Goal: Task Accomplishment & Management: Manage account settings

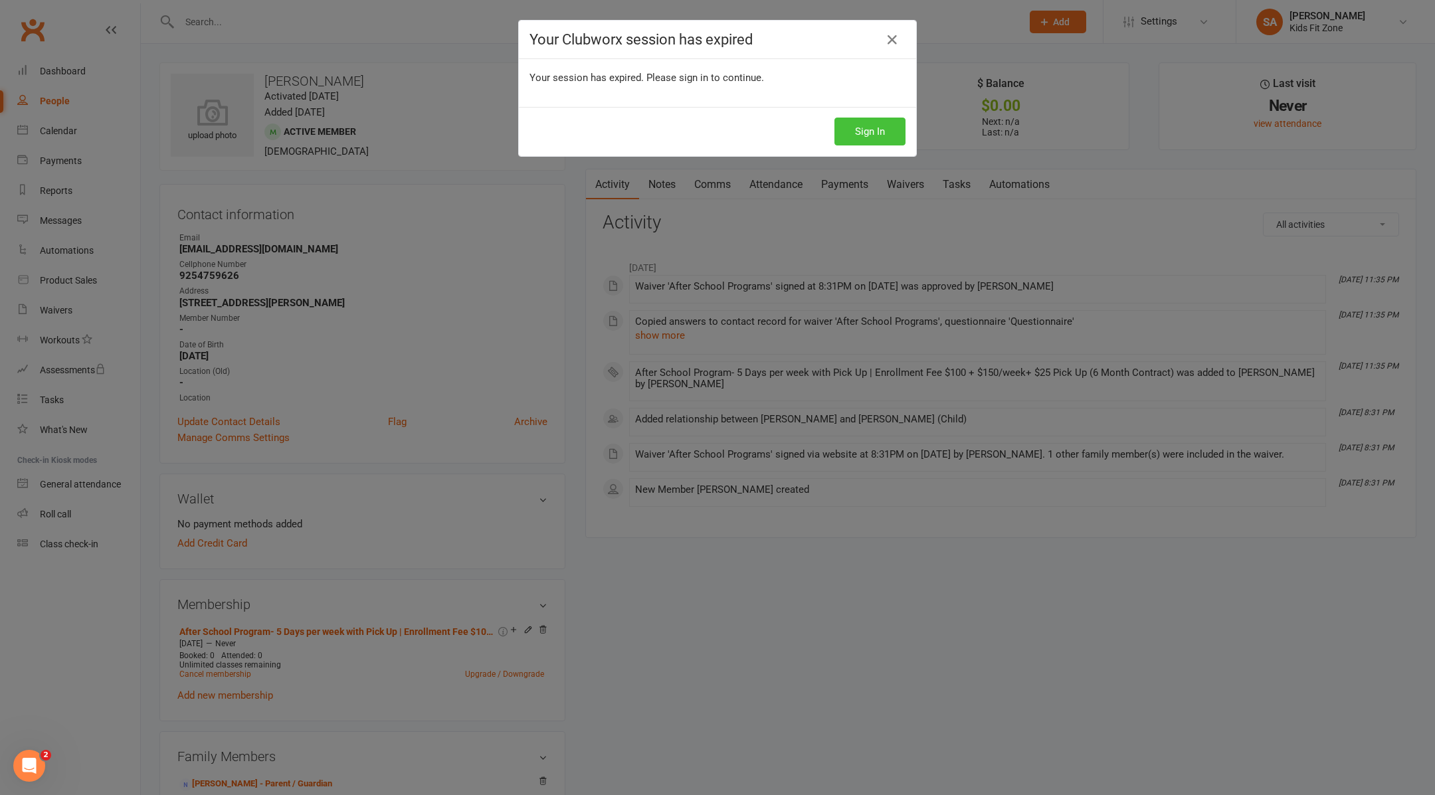
click at [889, 135] on button "Sign In" at bounding box center [870, 132] width 71 height 28
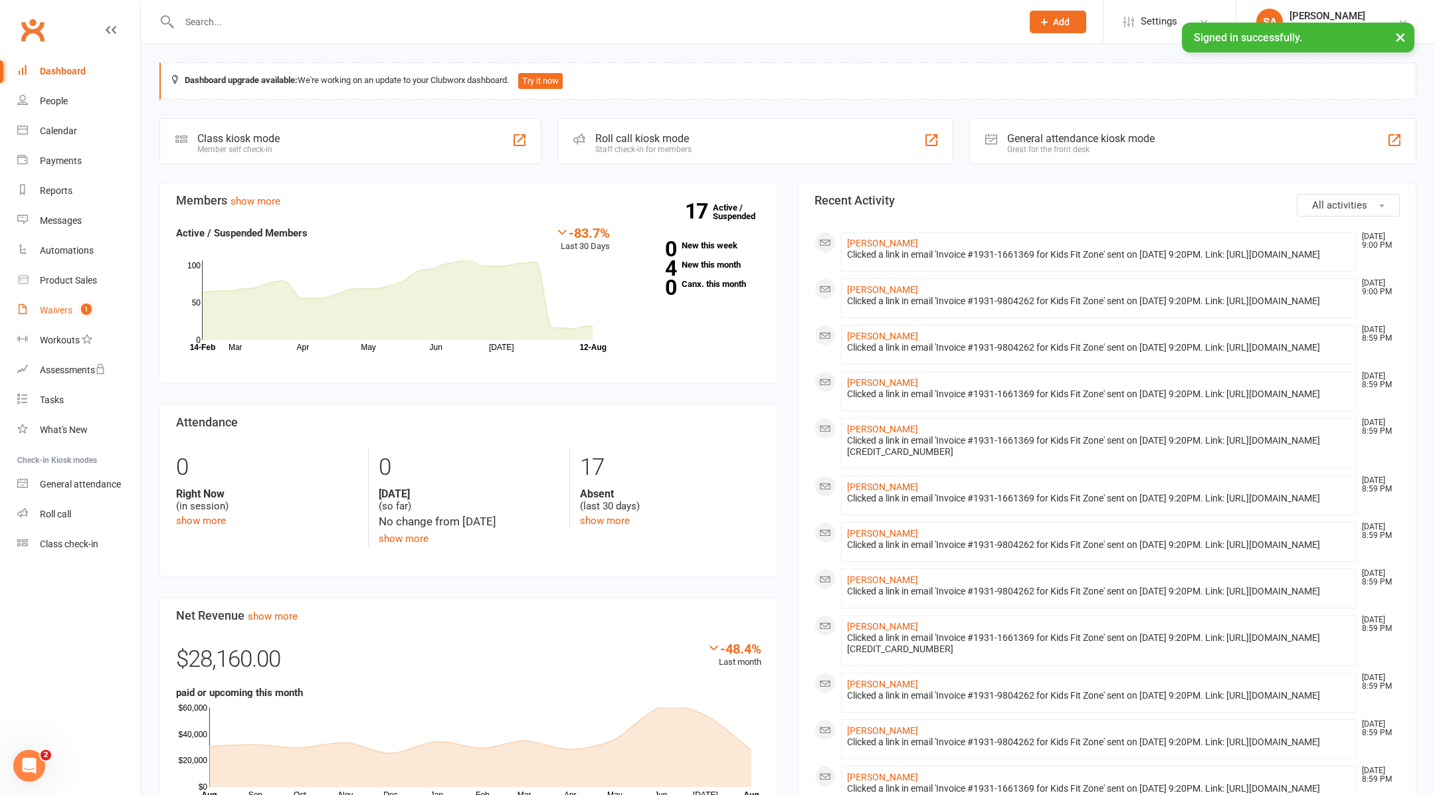
click at [53, 310] on div "Waivers" at bounding box center [56, 310] width 33 height 11
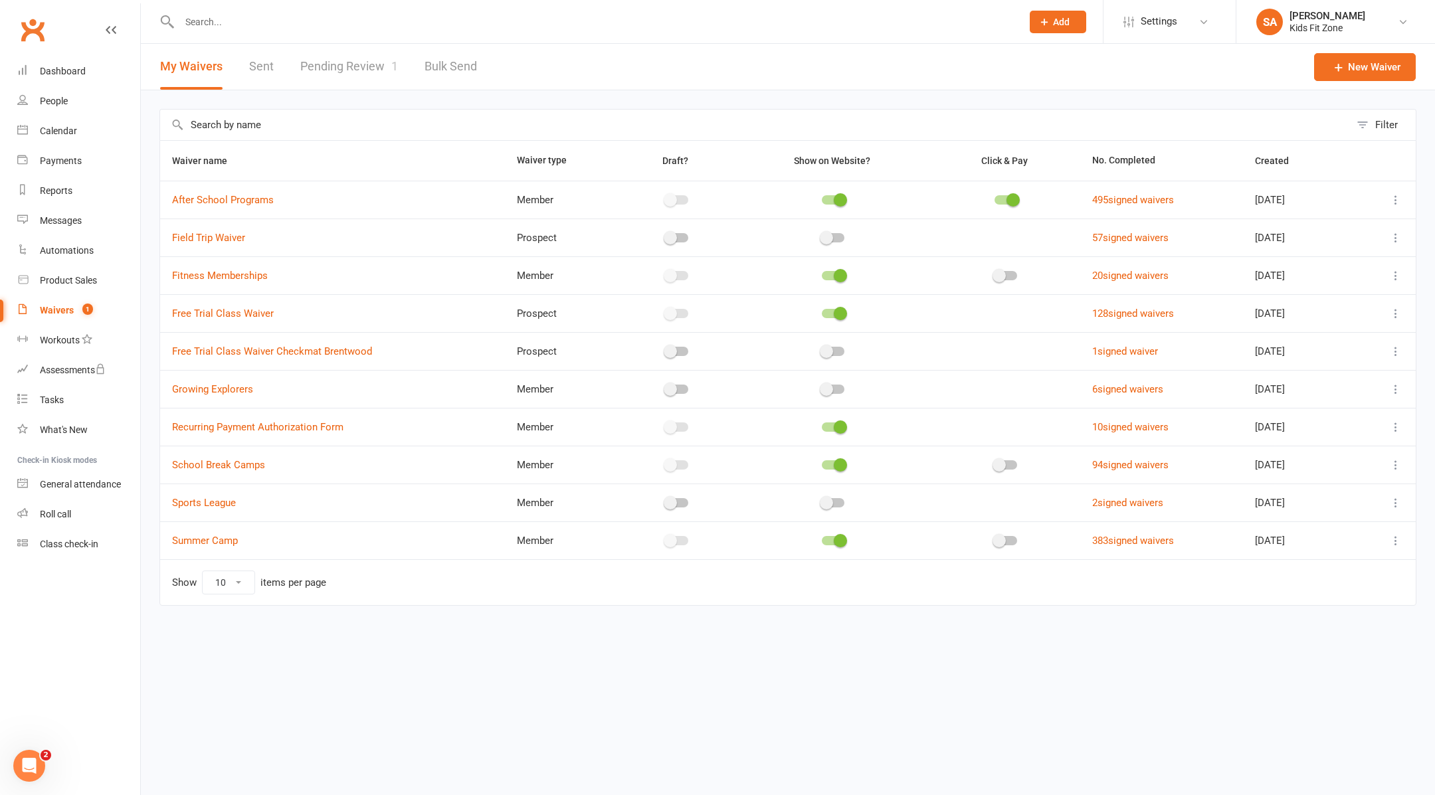
click at [360, 65] on link "Pending Review 1" at bounding box center [349, 67] width 98 height 46
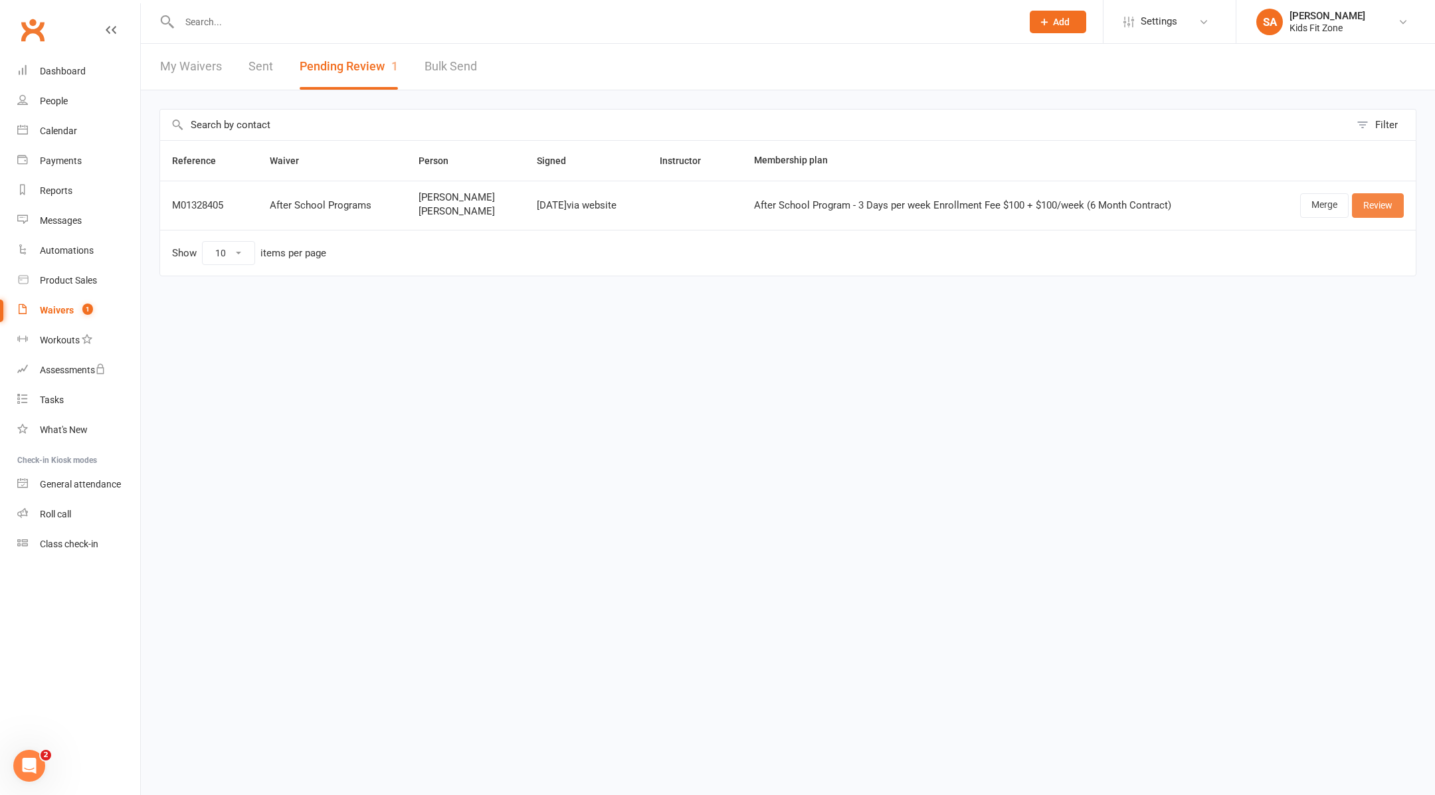
click at [1371, 204] on link "Review" at bounding box center [1378, 205] width 52 height 24
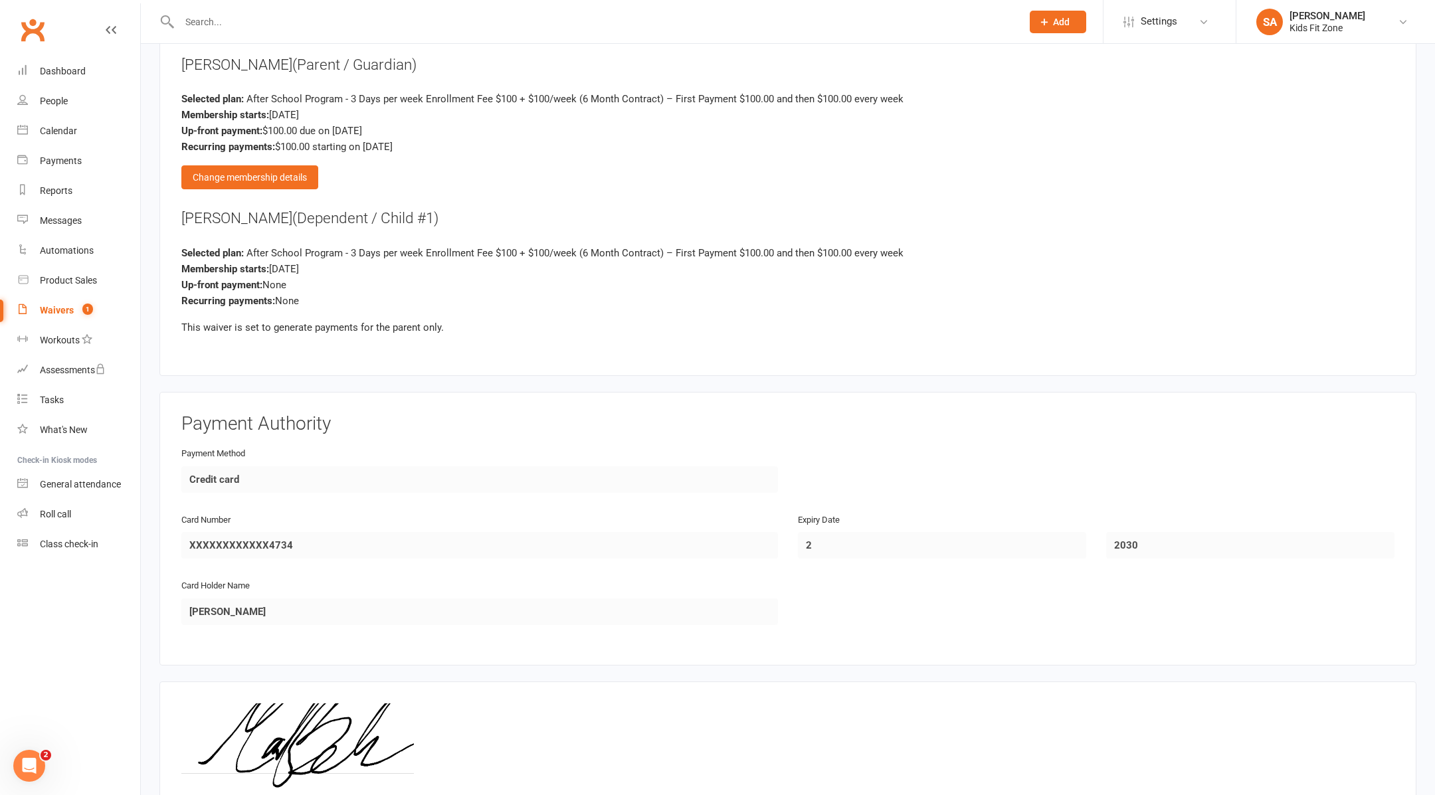
scroll to position [2309, 0]
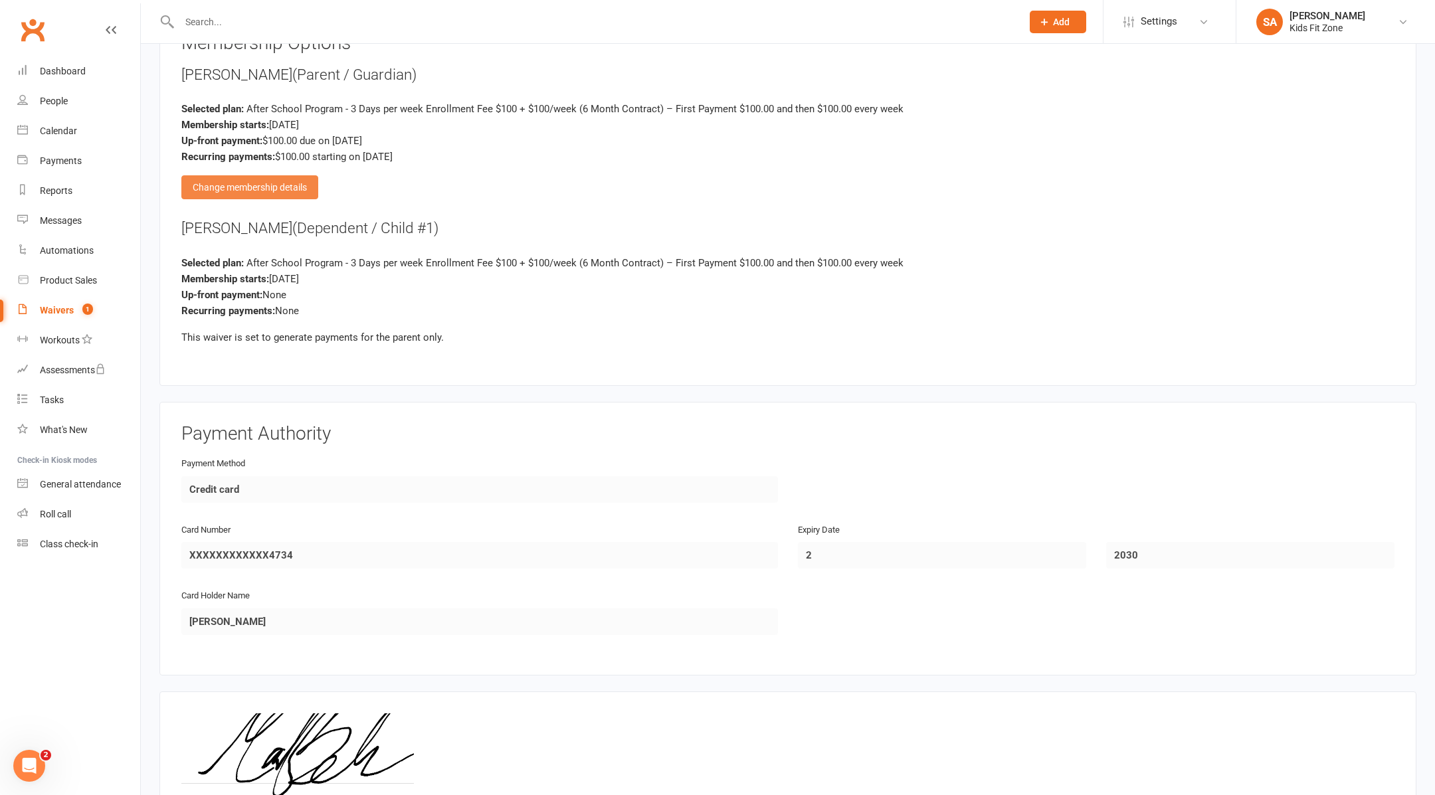
click at [261, 180] on div "Change membership details" at bounding box center [249, 187] width 137 height 24
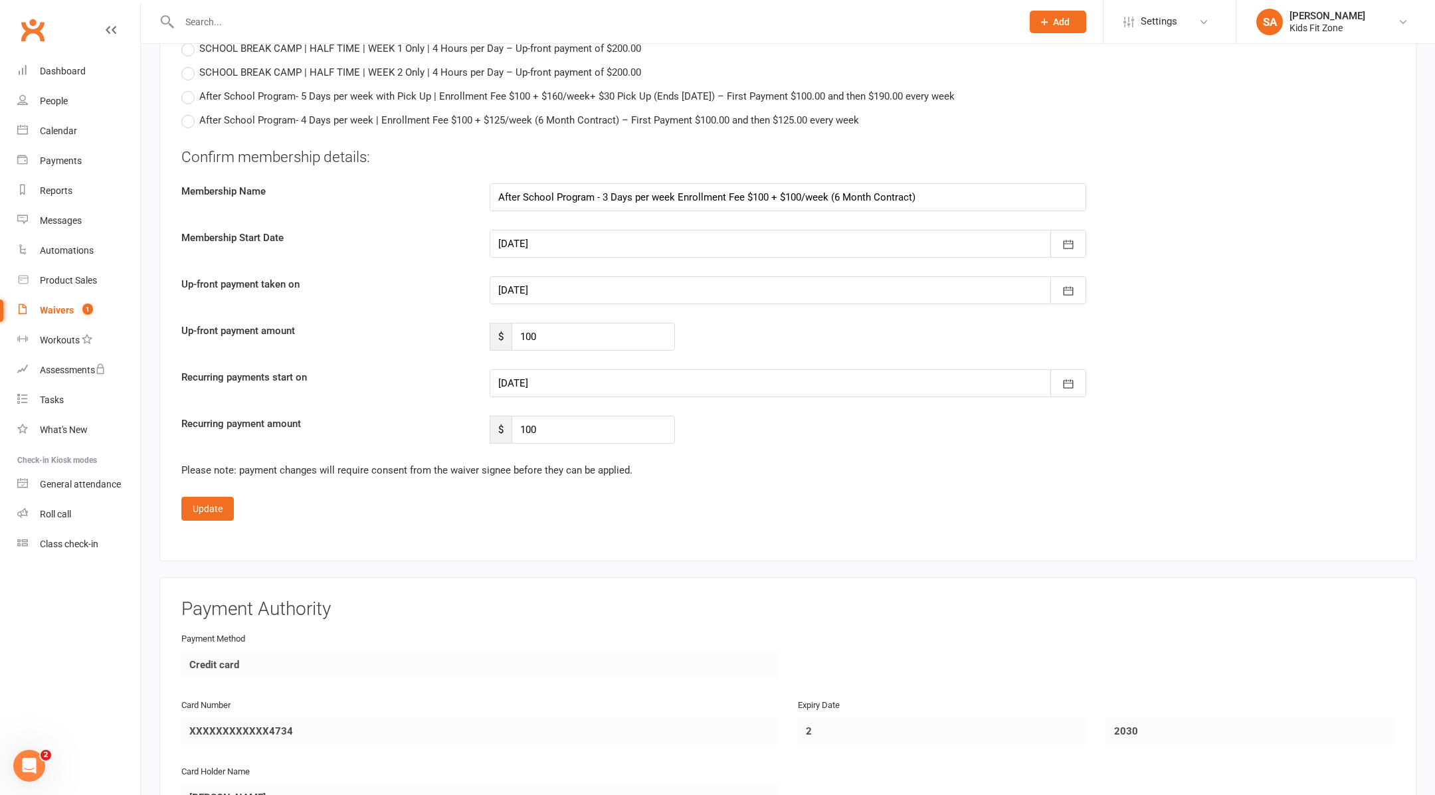
scroll to position [3165, 0]
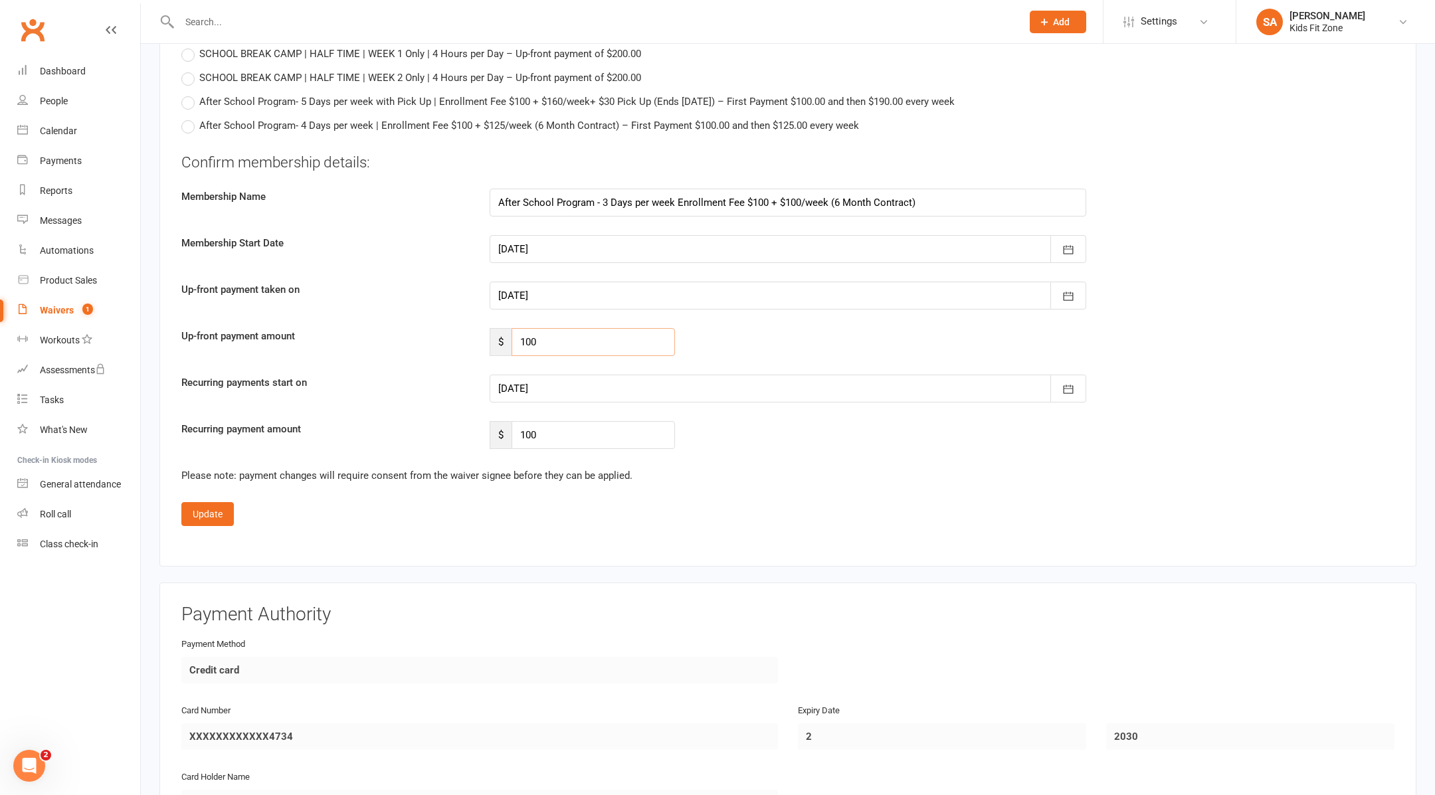
drag, startPoint x: 562, startPoint y: 334, endPoint x: 490, endPoint y: 334, distance: 72.4
click at [490, 334] on div "$ 100" at bounding box center [582, 342] width 185 height 28
click at [488, 334] on div "$ 100" at bounding box center [582, 342] width 205 height 28
drag, startPoint x: 581, startPoint y: 330, endPoint x: 507, endPoint y: 330, distance: 73.8
click at [507, 330] on div "$ 100" at bounding box center [582, 342] width 185 height 28
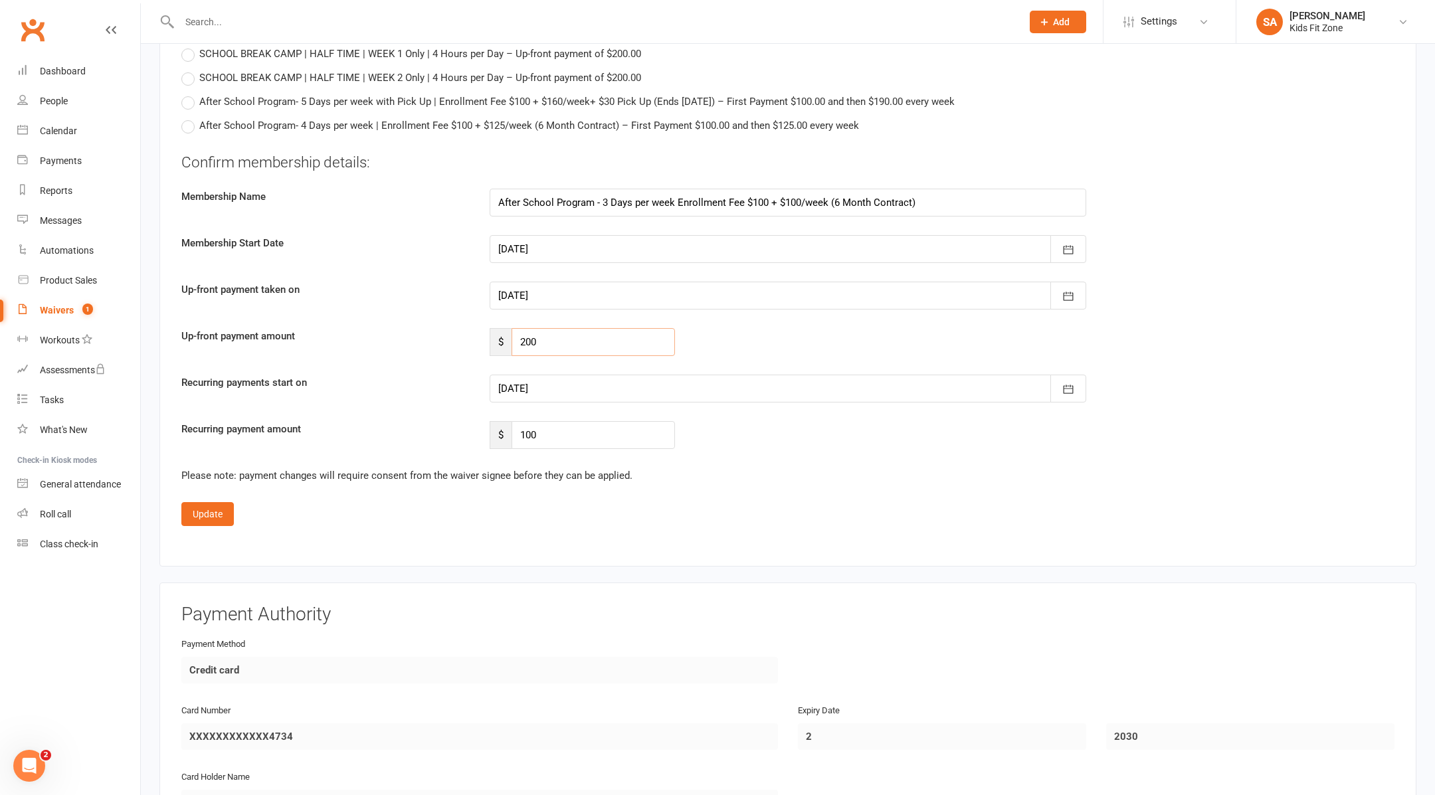
type input "200"
click at [730, 380] on div at bounding box center [788, 389] width 597 height 28
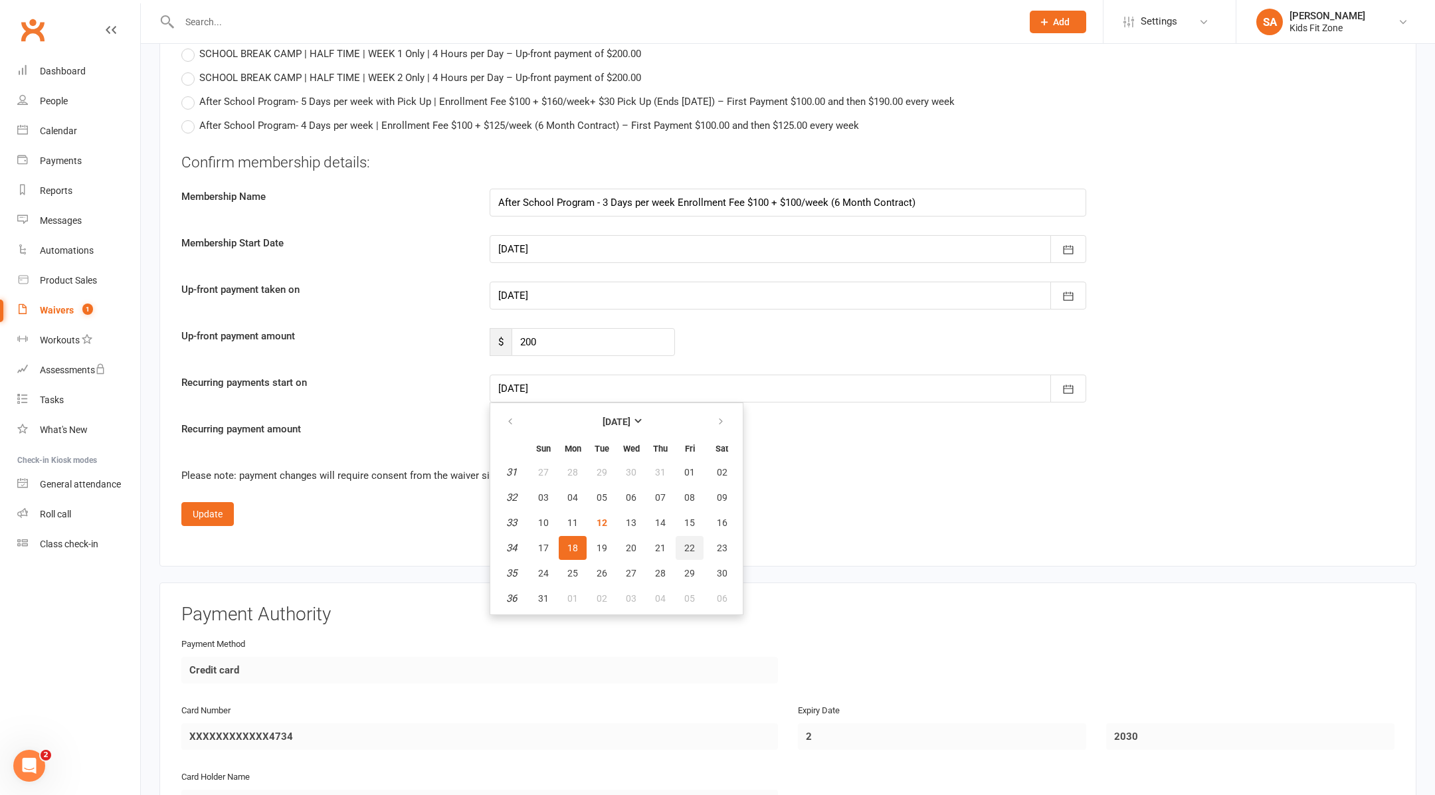
click at [690, 543] on span "22" at bounding box center [689, 548] width 11 height 11
type input "[DATE]"
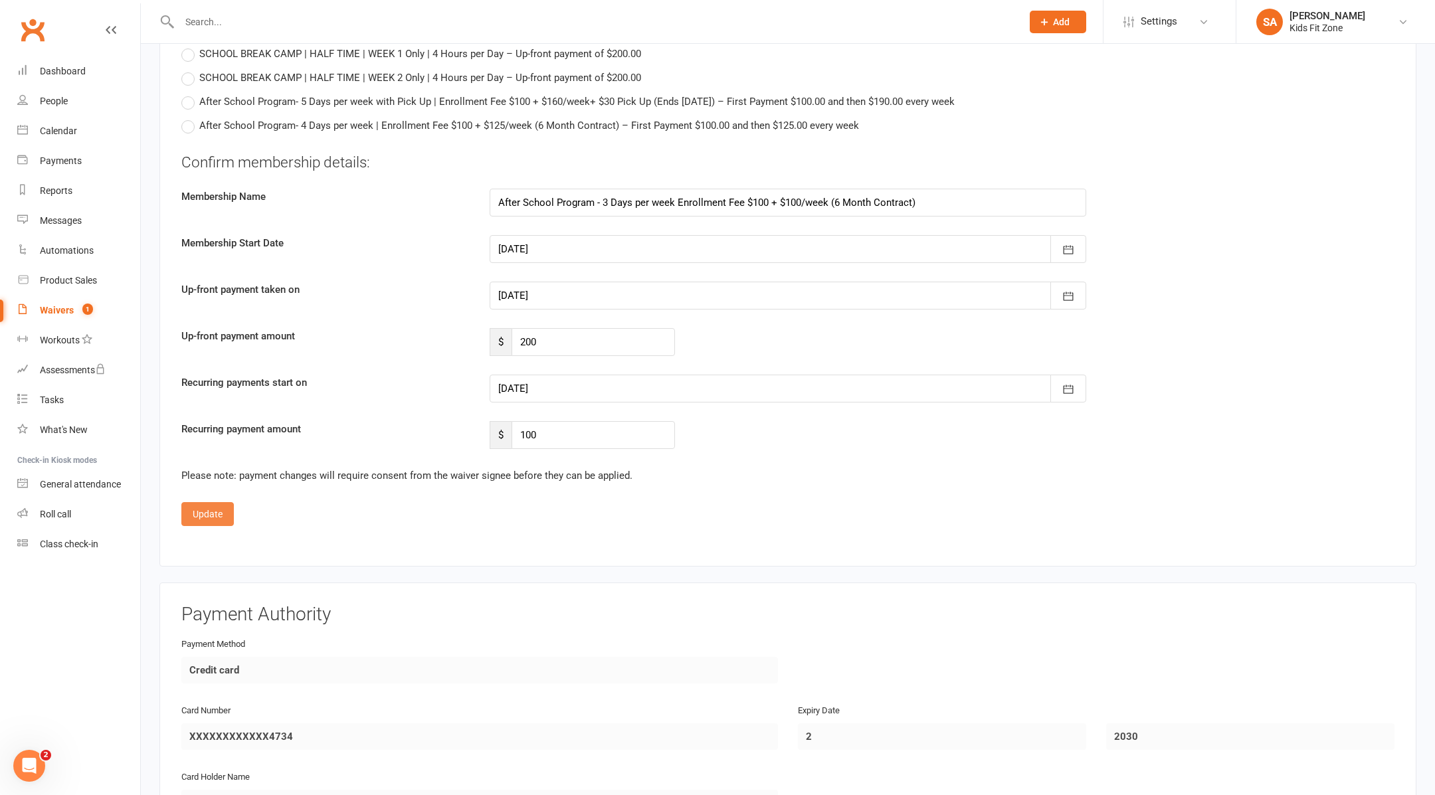
click at [204, 506] on button "Update" at bounding box center [207, 514] width 52 height 24
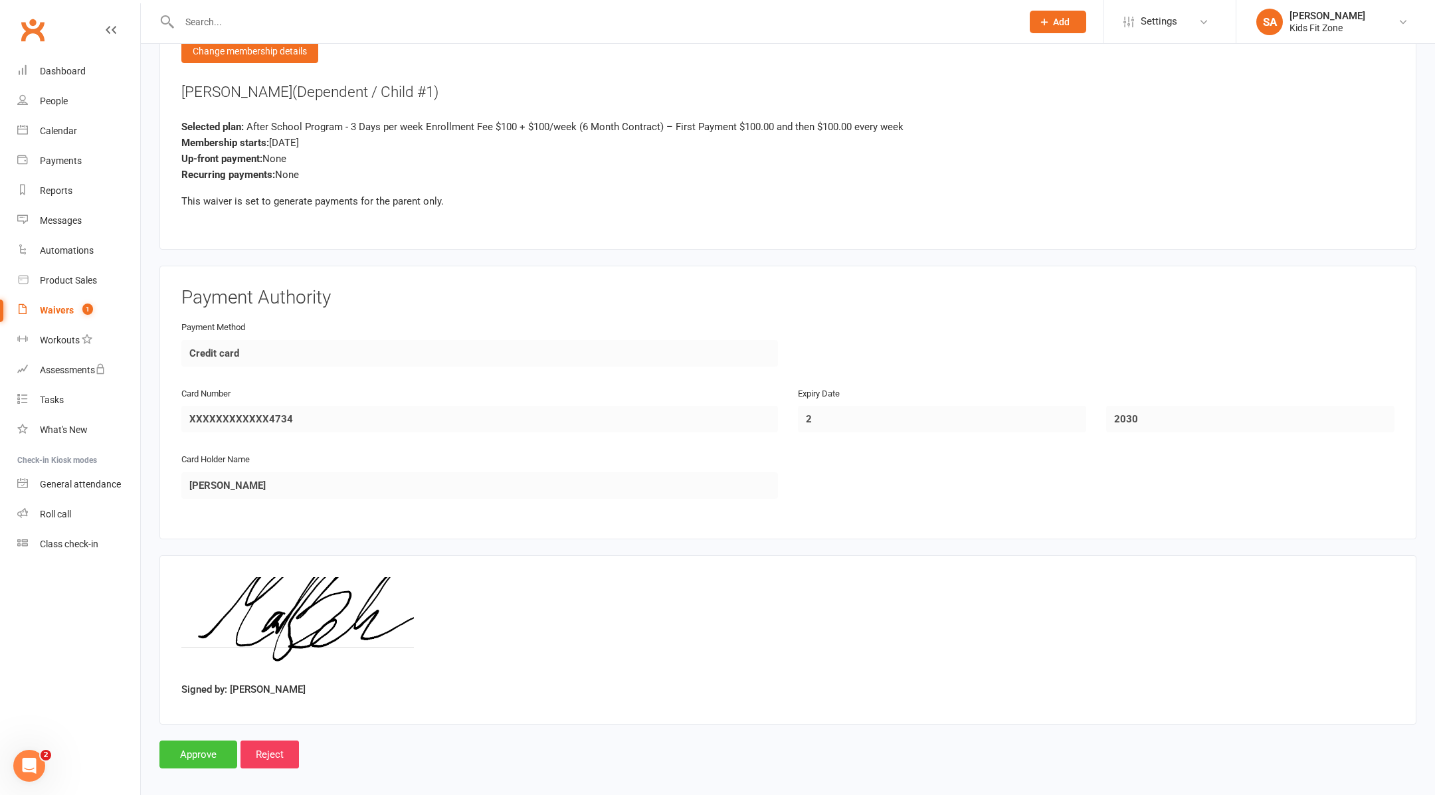
click at [194, 746] on input "Approve" at bounding box center [198, 755] width 78 height 28
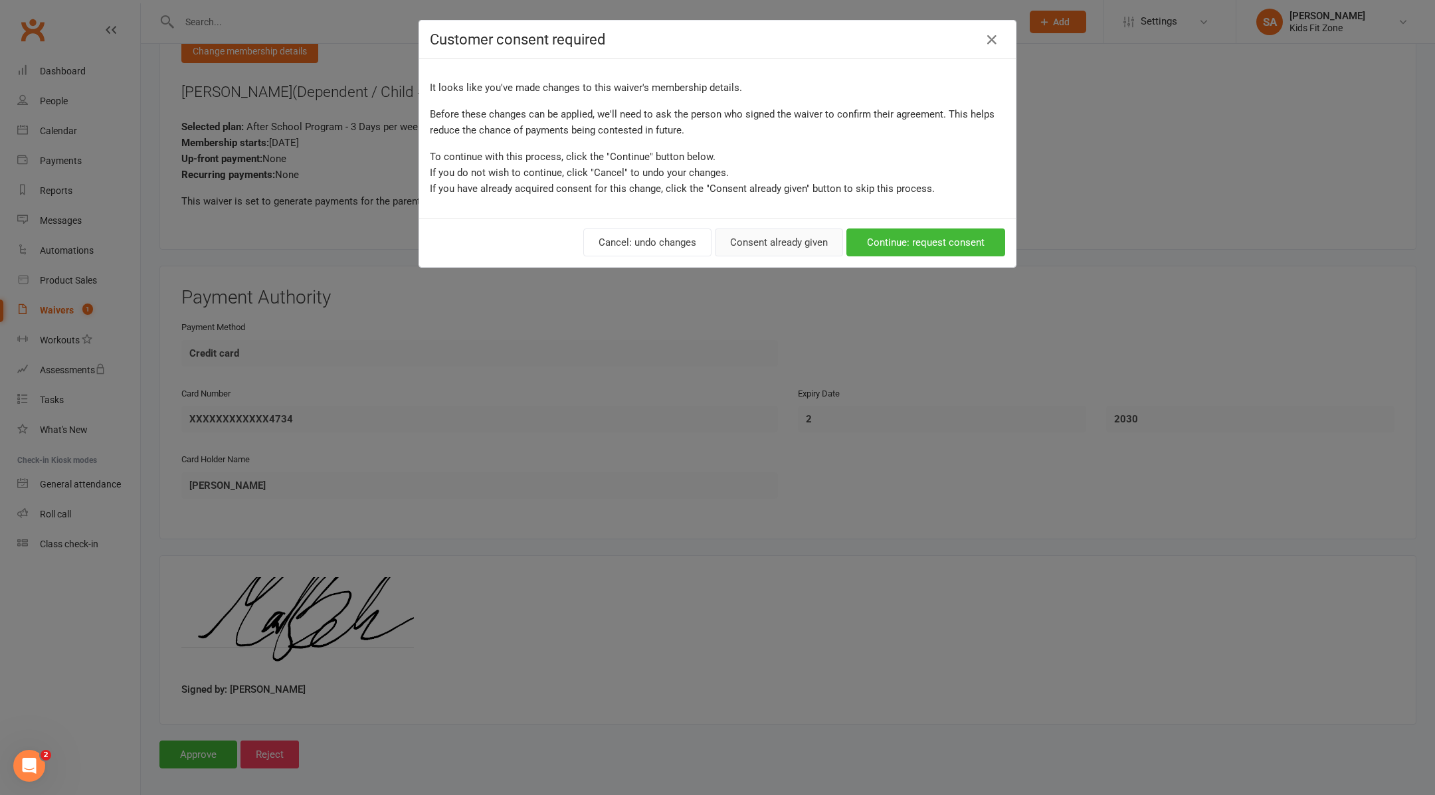
click at [745, 247] on button "Consent already given" at bounding box center [779, 243] width 128 height 28
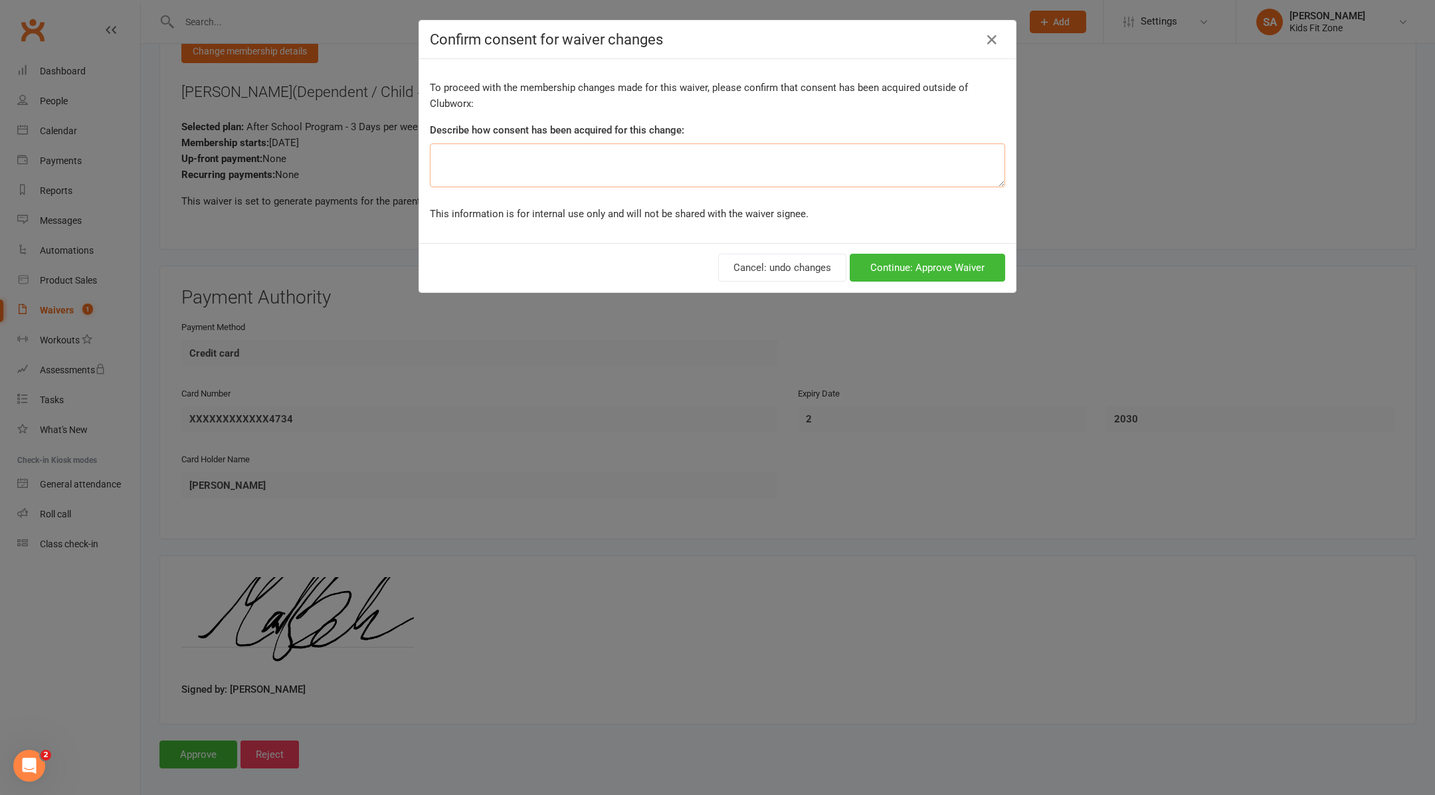
click at [643, 170] on textarea at bounding box center [717, 166] width 575 height 44
type textarea "2"
type textarea "3 days"
click at [914, 264] on button "Continue: Approve Waiver" at bounding box center [927, 268] width 155 height 28
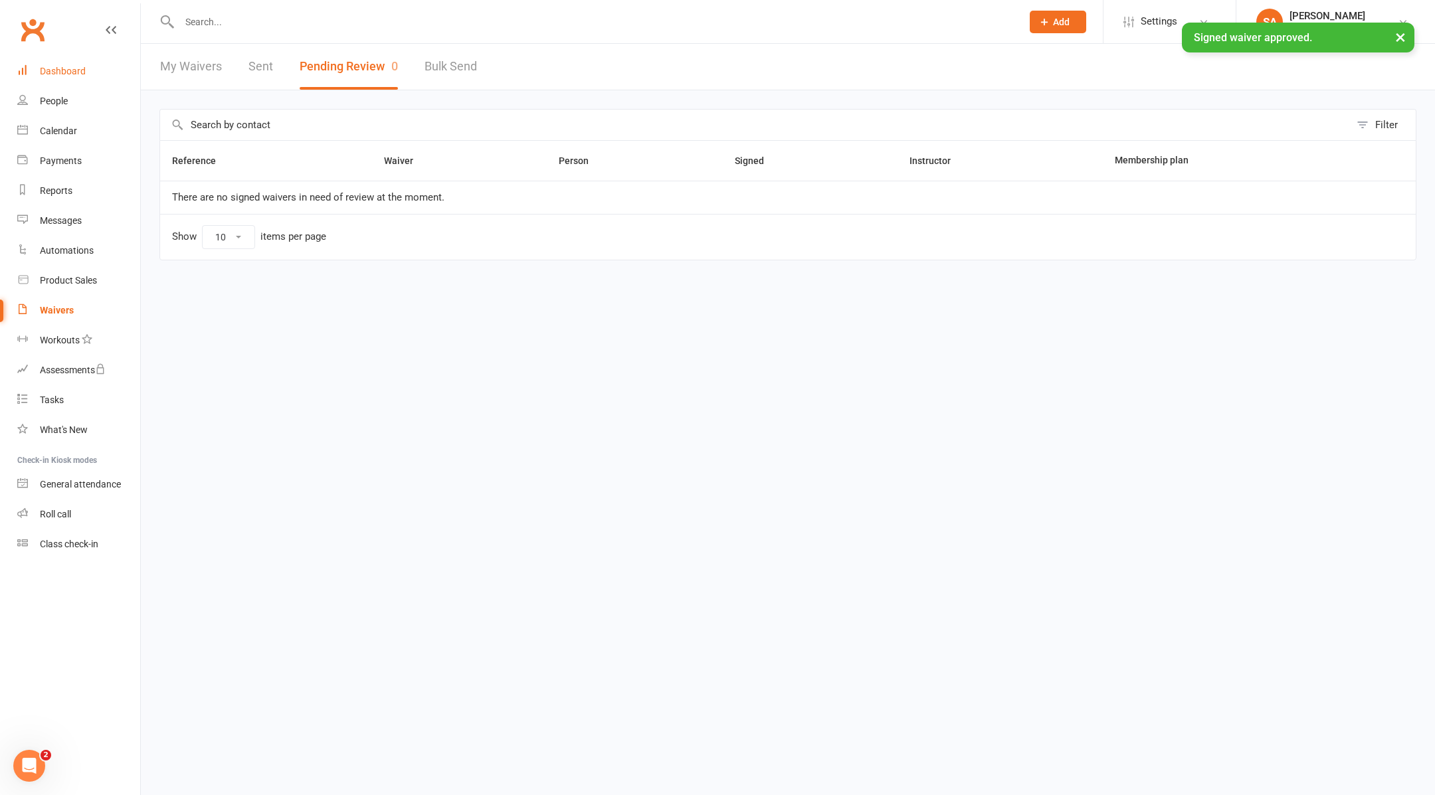
click at [86, 77] on link "Dashboard" at bounding box center [78, 71] width 123 height 30
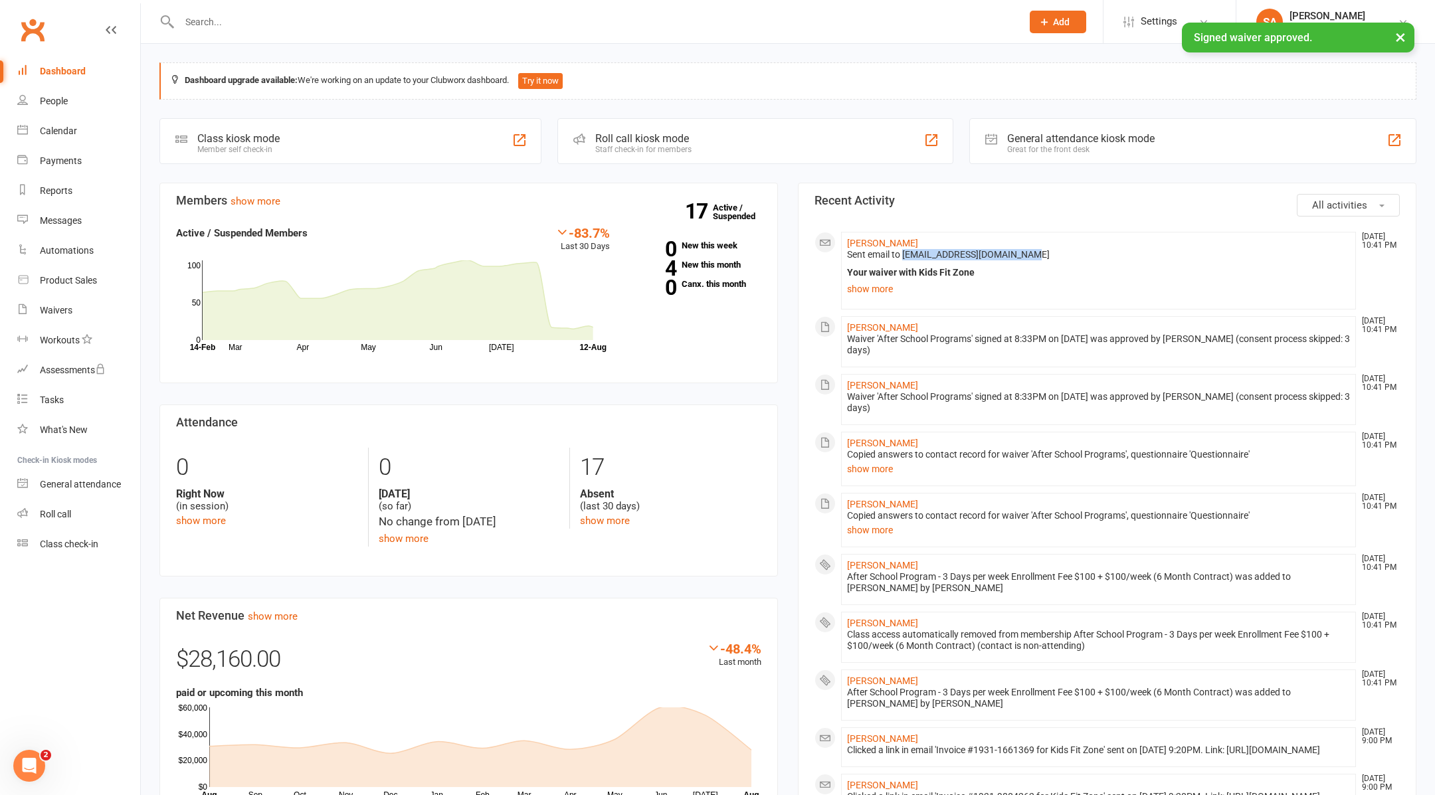
drag, startPoint x: 1048, startPoint y: 251, endPoint x: 903, endPoint y: 251, distance: 144.9
click at [903, 251] on div "Sent email to [EMAIL_ADDRESS][DOMAIN_NAME] Your waiver with Kids Fit Zone Hi [P…" at bounding box center [1098, 273] width 503 height 49
copy span "[EMAIL_ADDRESS][DOMAIN_NAME]"
click at [881, 238] on link "[PERSON_NAME]" at bounding box center [882, 243] width 71 height 11
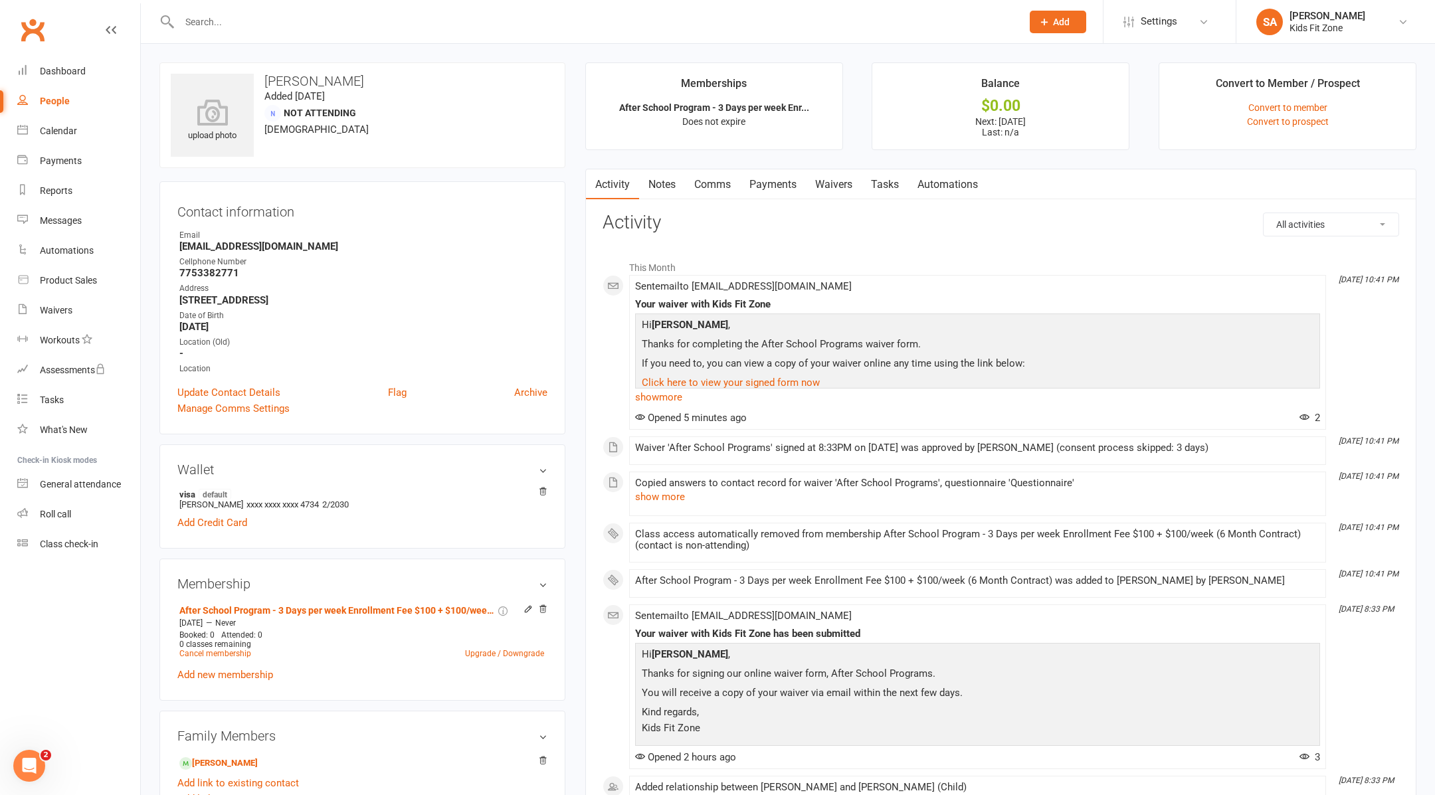
click at [835, 185] on link "Waivers" at bounding box center [834, 184] width 56 height 31
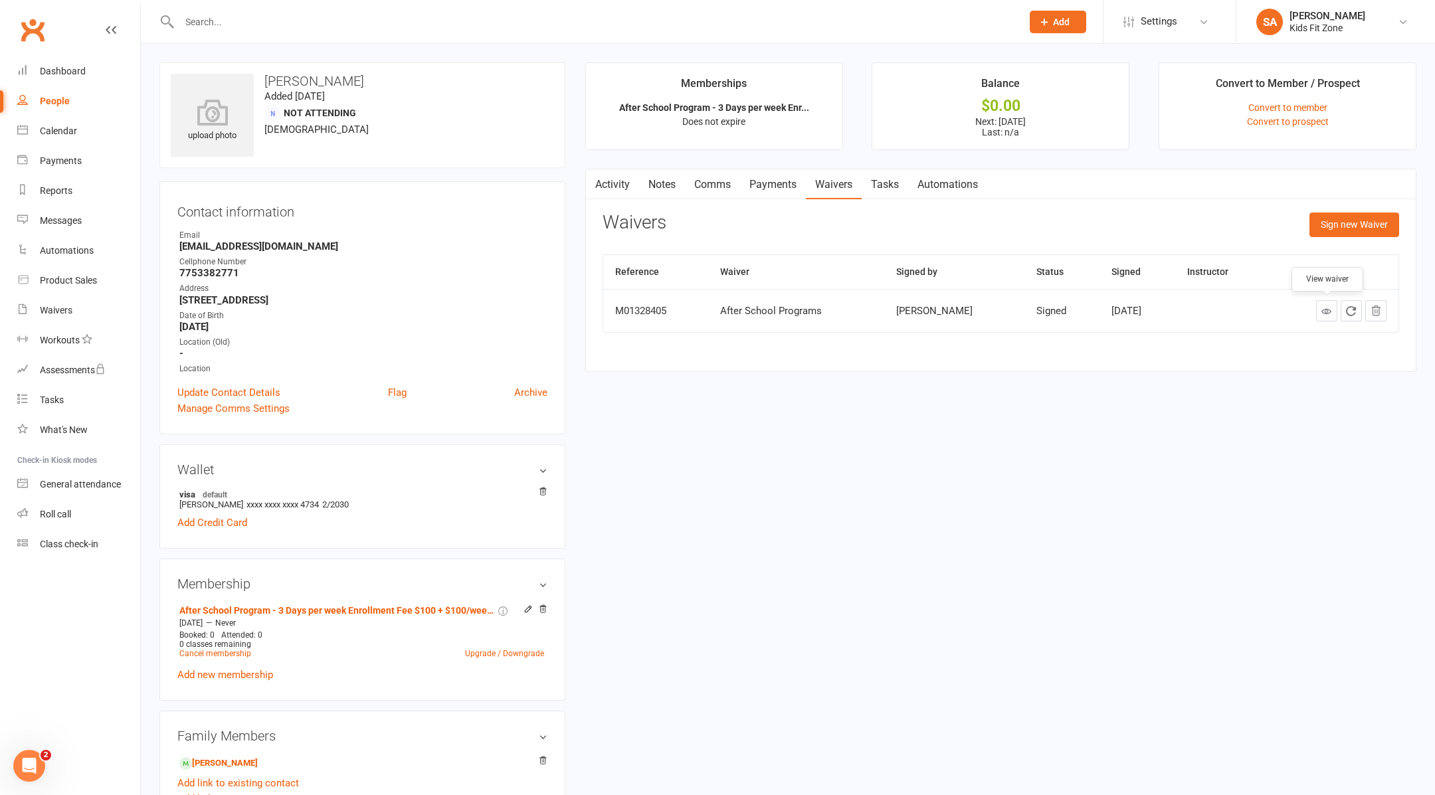
click at [1326, 308] on icon at bounding box center [1327, 311] width 10 height 10
drag, startPoint x: 340, startPoint y: 251, endPoint x: 182, endPoint y: 246, distance: 157.6
click at [182, 246] on strong "[EMAIL_ADDRESS][DOMAIN_NAME]" at bounding box center [363, 247] width 368 height 12
copy strong "[EMAIL_ADDRESS][DOMAIN_NAME]"
click at [341, 9] on div at bounding box center [585, 21] width 853 height 43
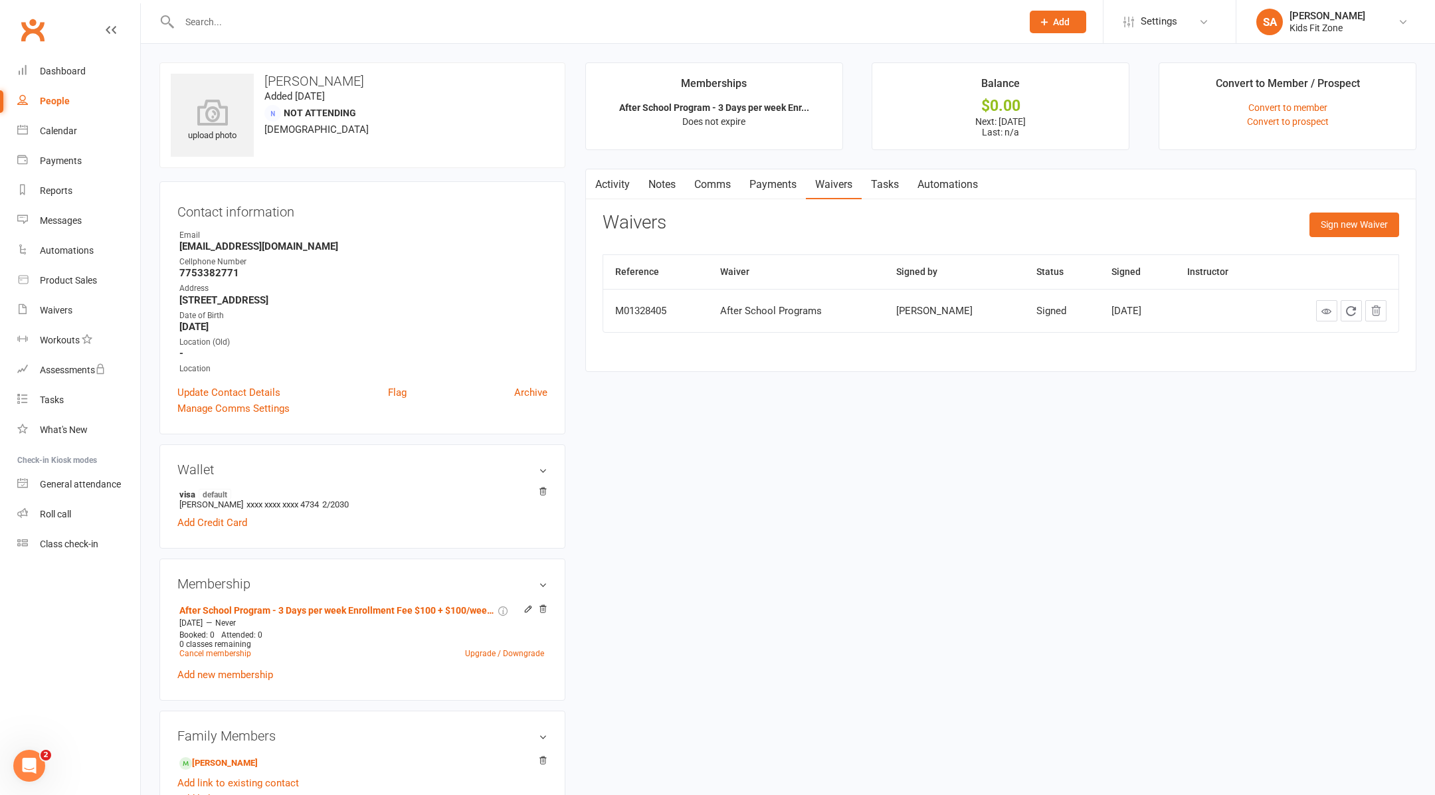
click at [332, 21] on input "text" at bounding box center [593, 22] width 837 height 19
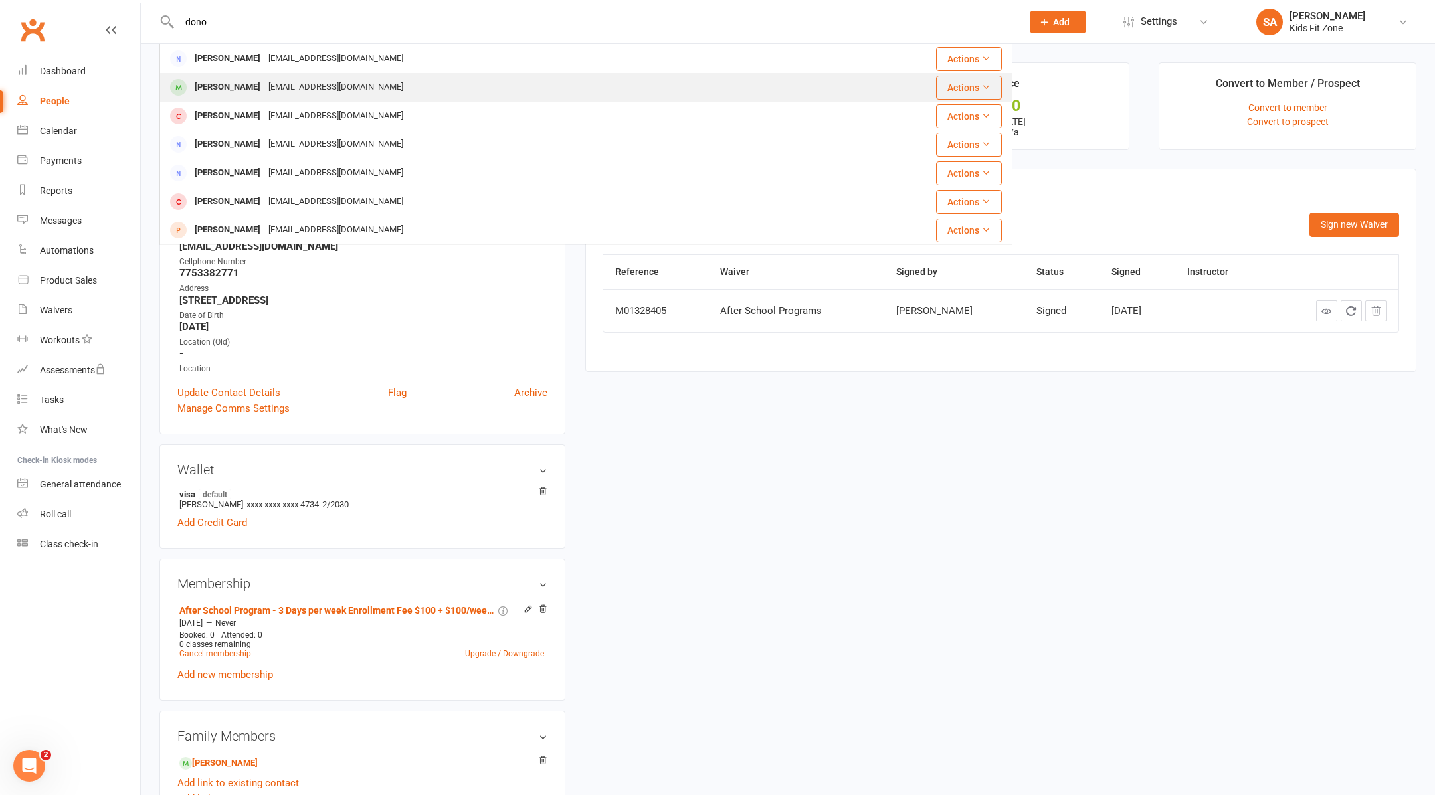
type input "dono"
click at [285, 86] on div "[EMAIL_ADDRESS][DOMAIN_NAME]" at bounding box center [335, 87] width 143 height 19
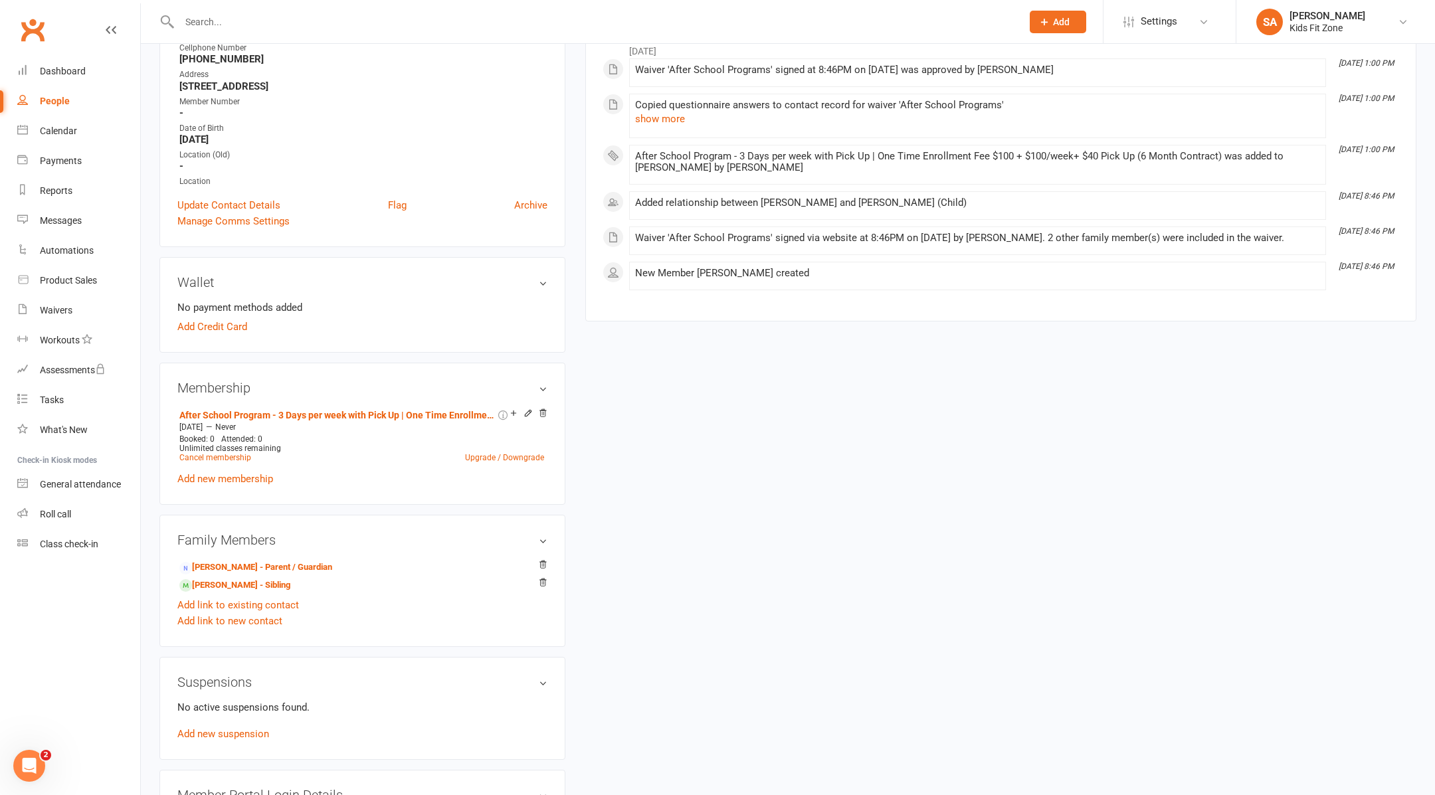
scroll to position [220, 0]
click at [269, 579] on link "[PERSON_NAME] - Sibling" at bounding box center [234, 582] width 111 height 14
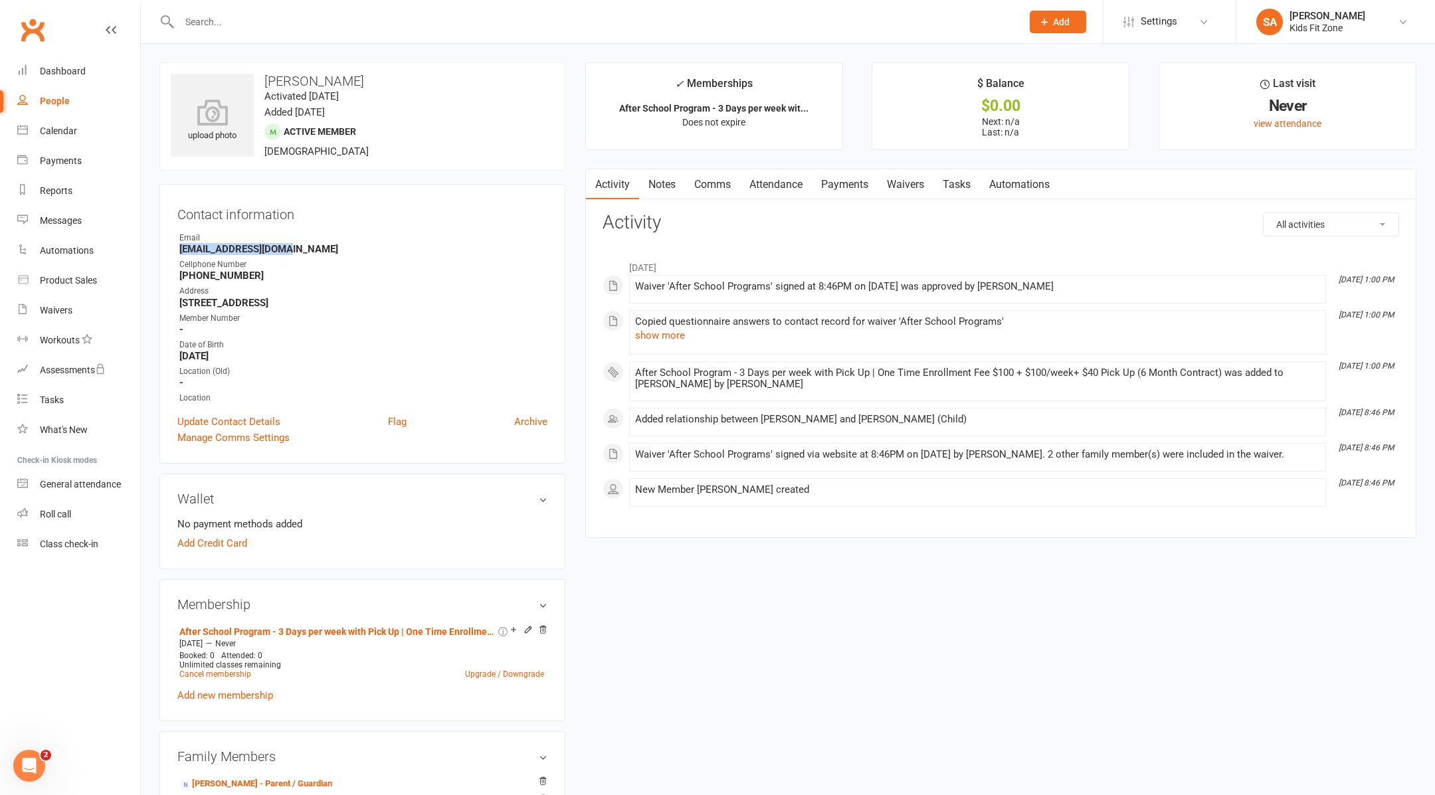
drag, startPoint x: 307, startPoint y: 247, endPoint x: 166, endPoint y: 246, distance: 140.9
click at [166, 246] on div "Contact information Owner Email [EMAIL_ADDRESS][DOMAIN_NAME] Cellphone Number […" at bounding box center [362, 324] width 406 height 280
copy strong "[EMAIL_ADDRESS][DOMAIN_NAME]"
